Goal: Transaction & Acquisition: Book appointment/travel/reservation

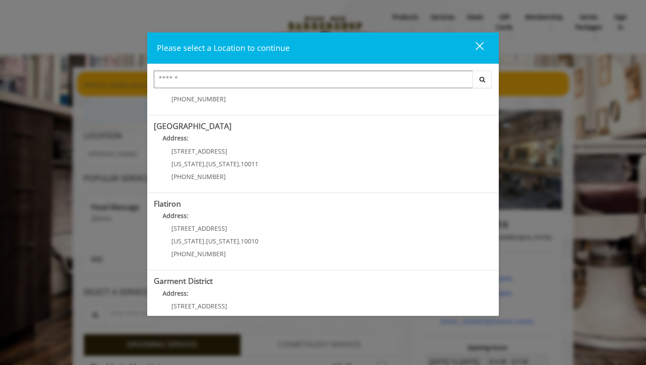
scroll to position [140, 0]
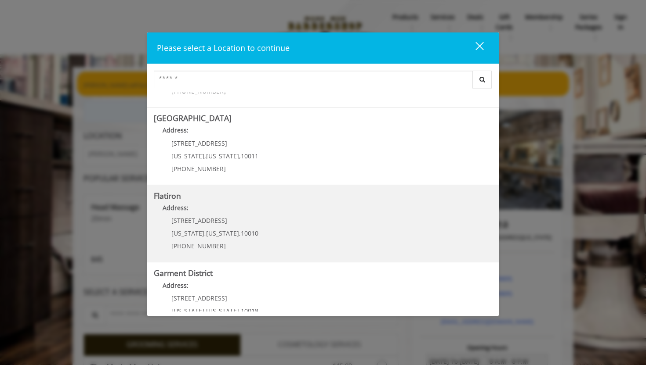
click at [251, 224] on div "10 E 23rd St New York , New York , 10010 (917) 475-1765" at bounding box center [208, 236] width 109 height 38
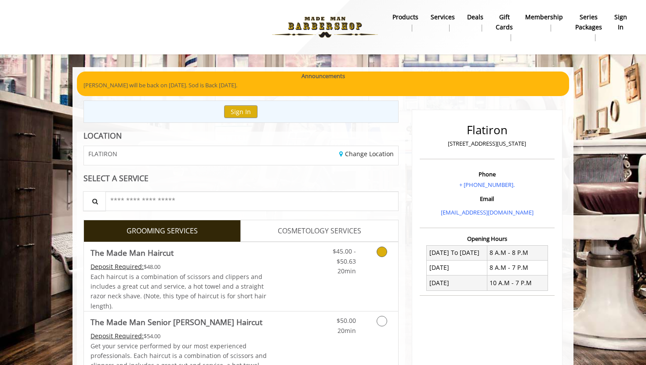
click at [355, 250] on span "$45.00 - $50.63" at bounding box center [343, 256] width 23 height 18
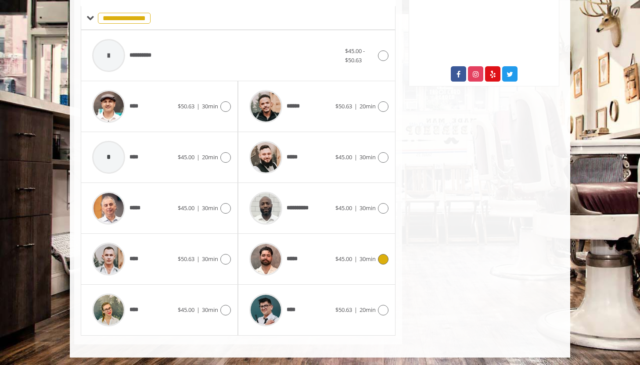
scroll to position [354, 0]
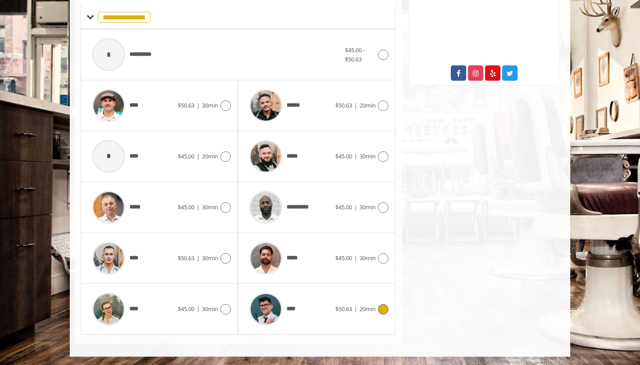
click at [336, 308] on span "$50.63" at bounding box center [343, 309] width 17 height 8
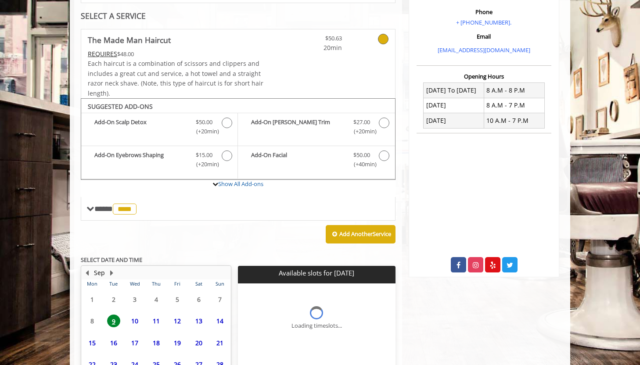
scroll to position [243, 0]
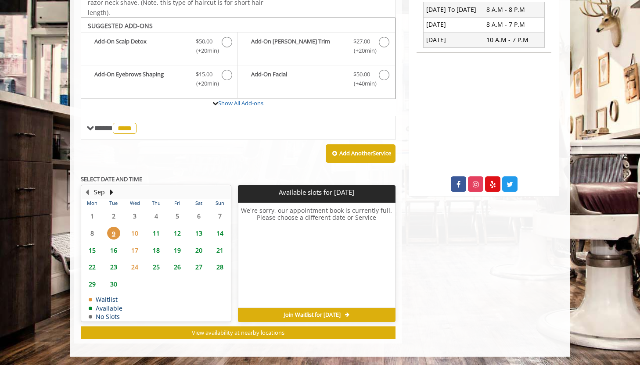
drag, startPoint x: 133, startPoint y: 233, endPoint x: 137, endPoint y: 232, distance: 4.9
click at [136, 232] on span "10" at bounding box center [134, 233] width 13 height 13
click at [152, 232] on span "11" at bounding box center [156, 233] width 13 height 13
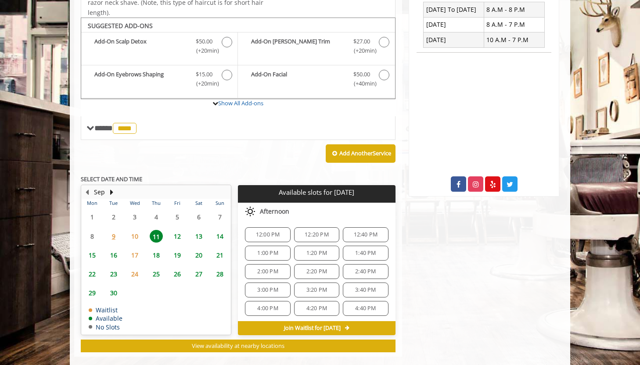
scroll to position [256, 0]
